Goal: Task Accomplishment & Management: Use online tool/utility

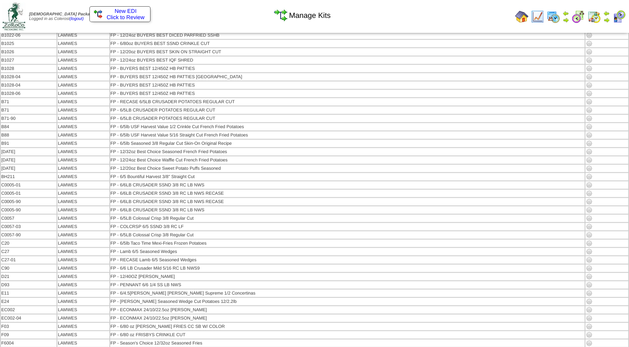
scroll to position [3224, 0]
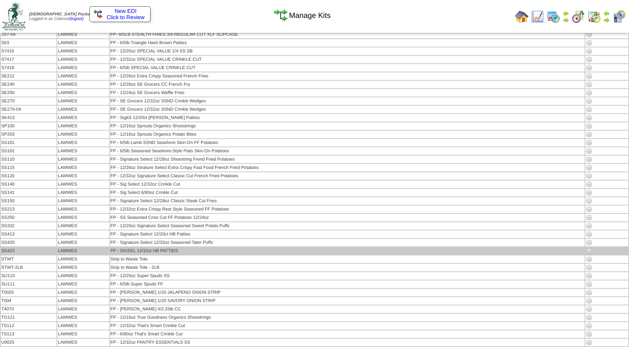
click at [586, 247] on img at bounding box center [589, 250] width 7 height 7
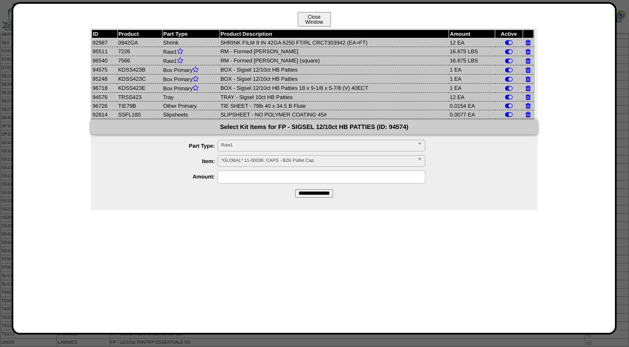
click at [324, 16] on button "Close Window" at bounding box center [314, 19] width 33 height 15
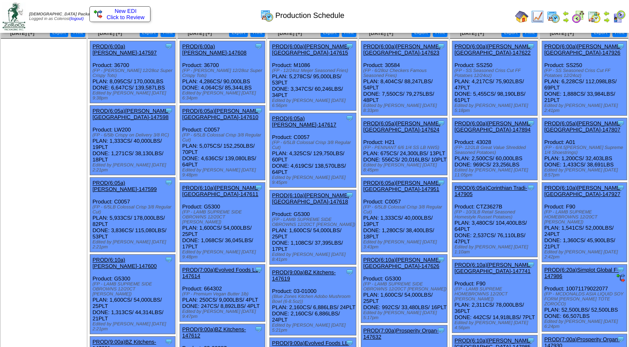
scroll to position [83, 0]
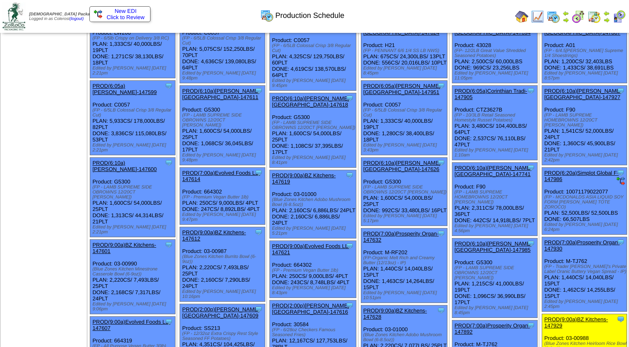
click at [502, 240] on link "PROD(6:10a)Lamb-Weston-147985" at bounding box center [492, 246] width 77 height 12
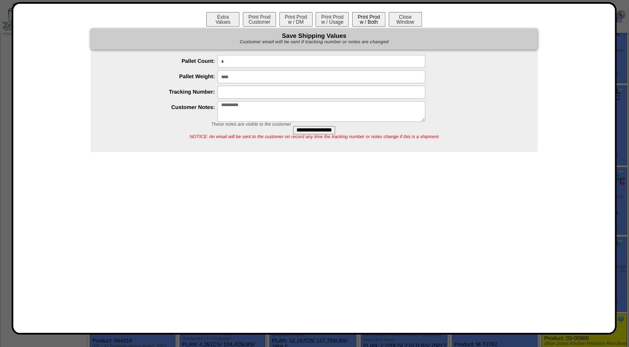
click at [359, 17] on button "Print Prod w / Both" at bounding box center [368, 19] width 33 height 15
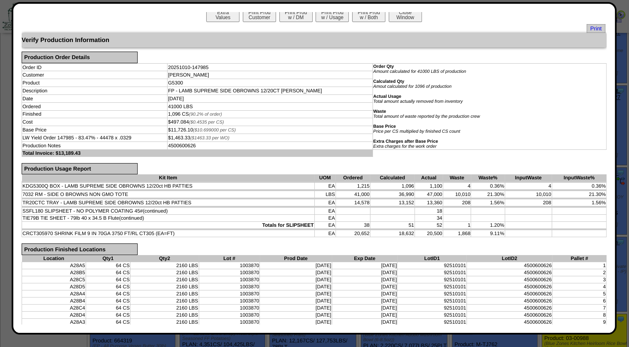
scroll to position [0, 0]
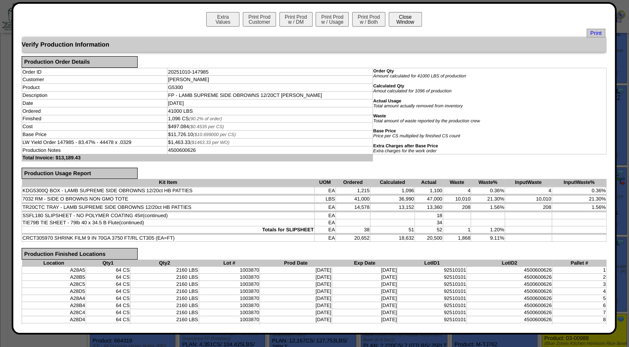
click at [397, 23] on button "Close Window" at bounding box center [405, 19] width 33 height 15
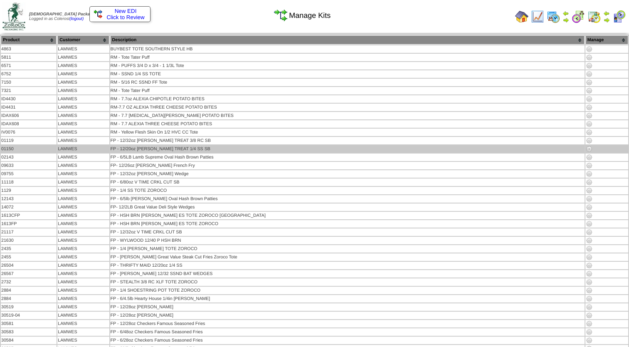
scroll to position [2181, 0]
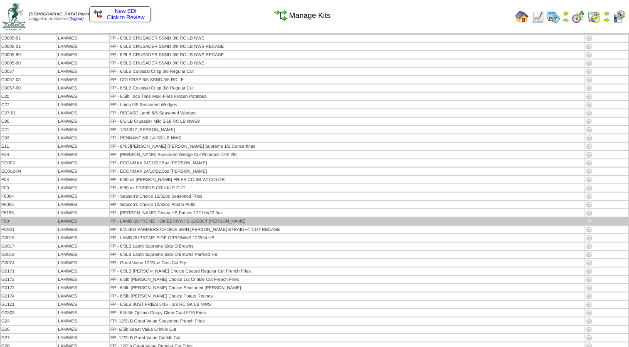
click at [586, 218] on img at bounding box center [589, 221] width 7 height 7
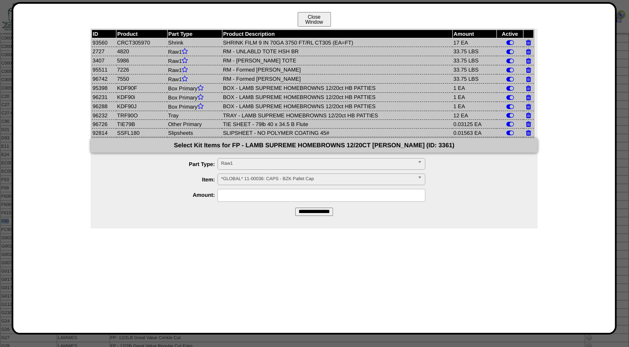
click at [306, 19] on button "Close Window" at bounding box center [314, 19] width 33 height 15
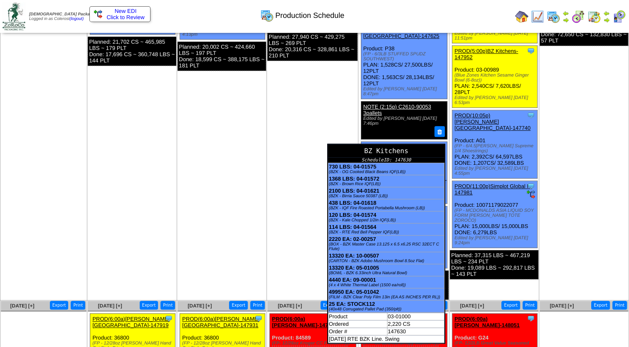
scroll to position [582, 0]
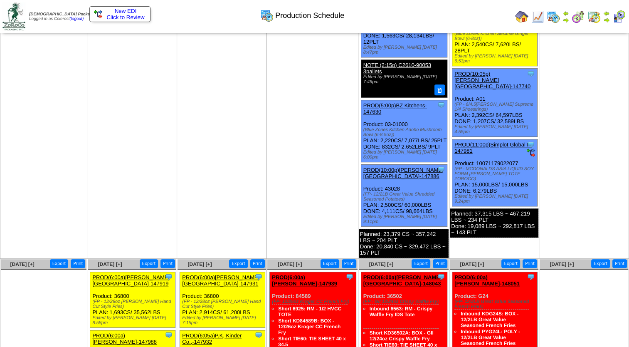
click at [397, 102] on link "PROD(5:00p)BZ Kitchens-147630" at bounding box center [395, 108] width 64 height 12
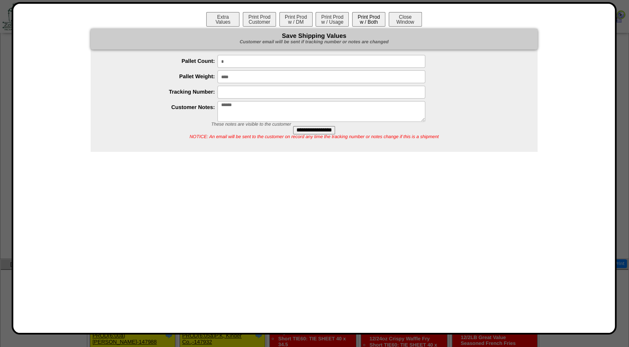
click at [361, 15] on button "Print Prod w / Both" at bounding box center [368, 19] width 33 height 15
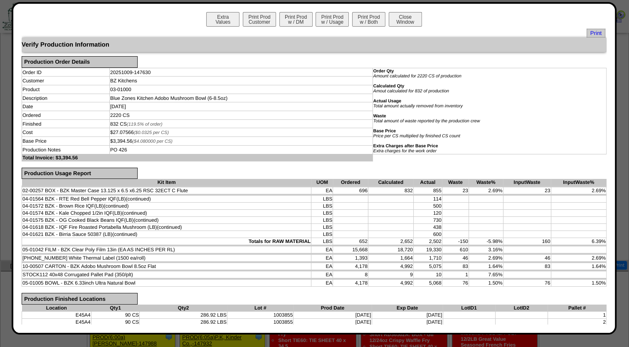
scroll to position [416, 0]
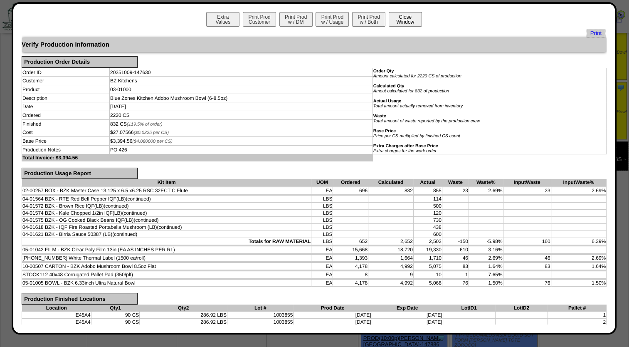
click at [402, 17] on button "Close Window" at bounding box center [405, 19] width 33 height 15
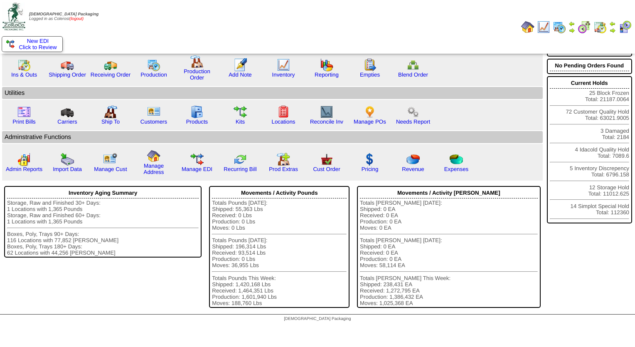
click at [77, 19] on link "(logout)" at bounding box center [76, 19] width 14 height 5
